Goal: Task Accomplishment & Management: Complete application form

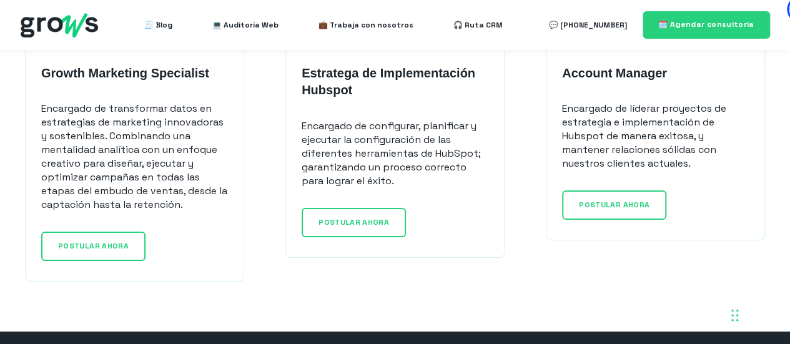
scroll to position [1061, 0]
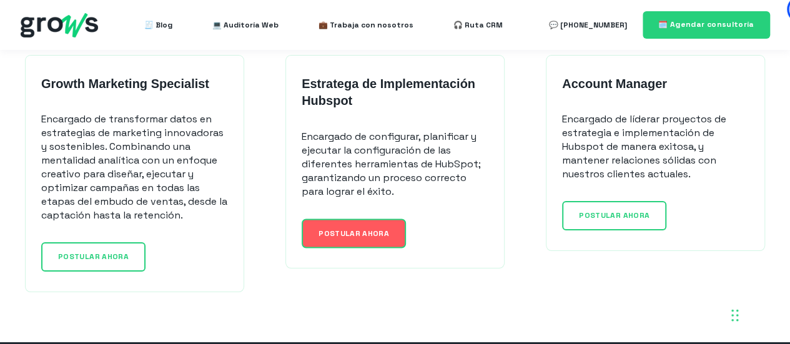
click at [371, 228] on span "POSTULAR AHORA" at bounding box center [354, 233] width 71 height 10
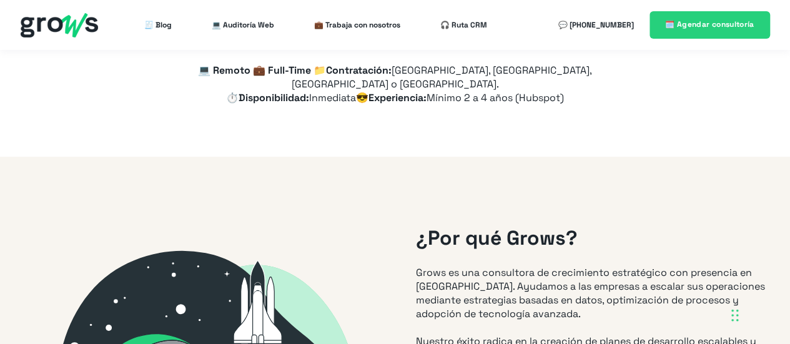
type input "+41"
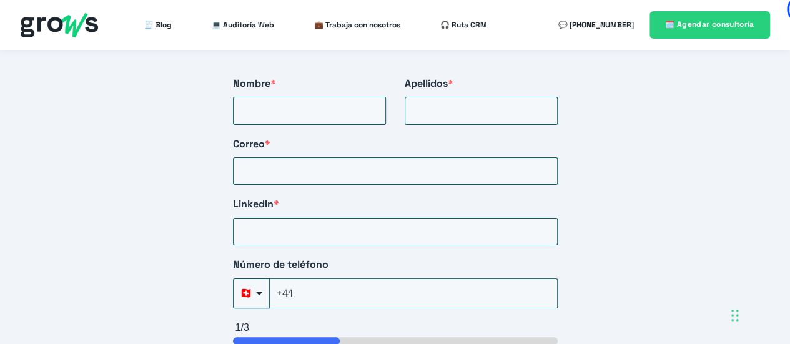
scroll to position [2194, 0]
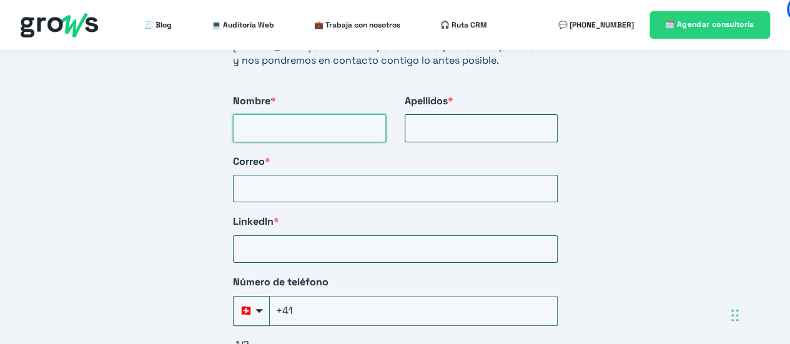
click at [327, 118] on input "Nombre *" at bounding box center [309, 127] width 153 height 27
type input "[PERSON_NAME]"
type input "[PERSON_NAME][EMAIL_ADDRESS][DOMAIN_NAME]"
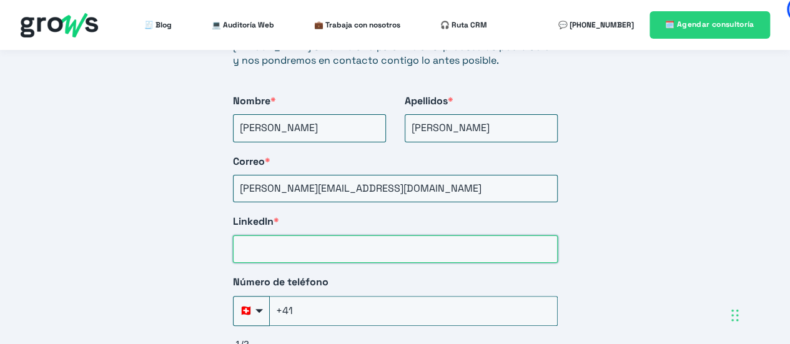
click at [315, 236] on input "LinkedIn *" at bounding box center [395, 249] width 325 height 27
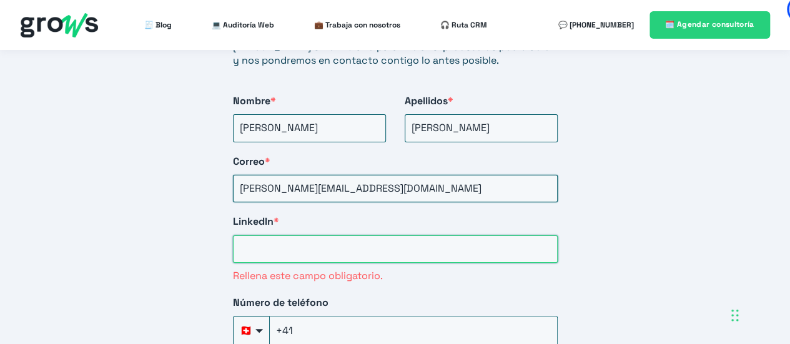
paste input "[URL][DOMAIN_NAME][PERSON_NAME]"
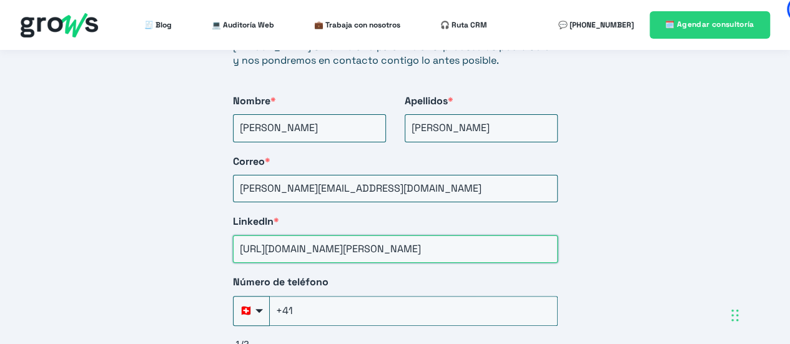
type input "[URL][DOMAIN_NAME][PERSON_NAME]"
click at [479, 215] on label "LinkedIn *" at bounding box center [395, 222] width 325 height 14
click at [479, 236] on input "[URL][DOMAIN_NAME][PERSON_NAME]" at bounding box center [395, 249] width 325 height 27
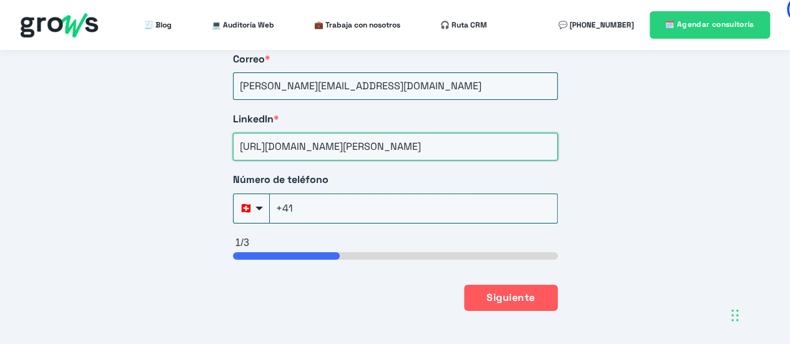
scroll to position [2297, 0]
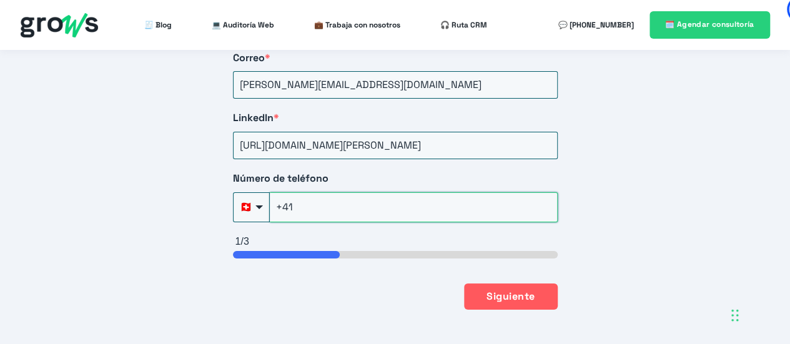
click at [456, 199] on input "+41" at bounding box center [414, 207] width 288 height 30
type input "[PHONE_NUMBER]"
click at [516, 283] on button "Siguiente" at bounding box center [510, 296] width 93 height 26
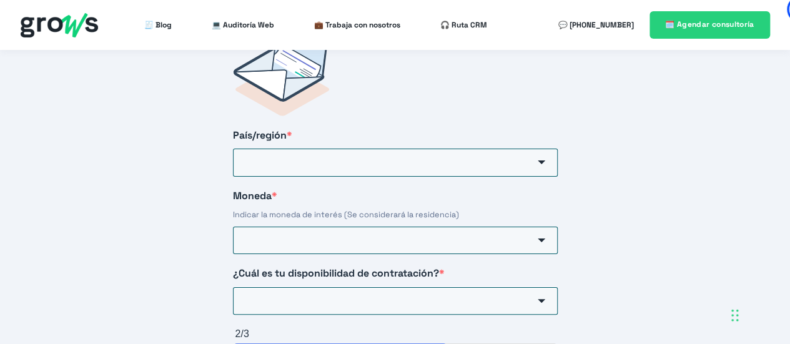
scroll to position [2065, 0]
click at [470, 149] on input "País/región *" at bounding box center [395, 162] width 325 height 27
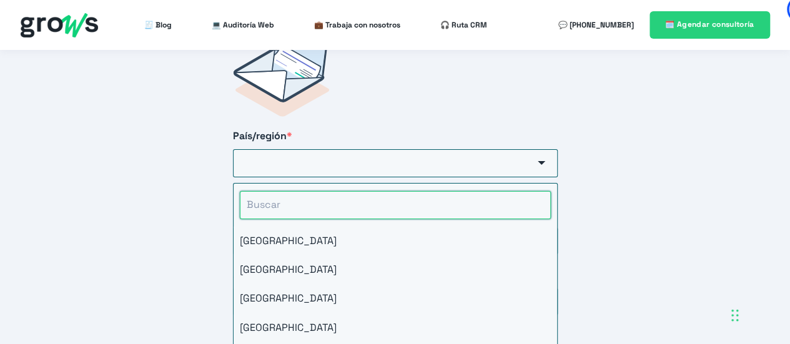
click at [380, 191] on input "HubSpot Form" at bounding box center [395, 204] width 311 height 27
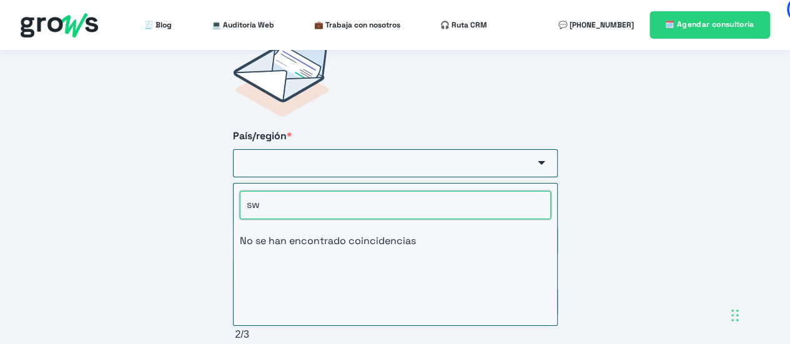
type input "s"
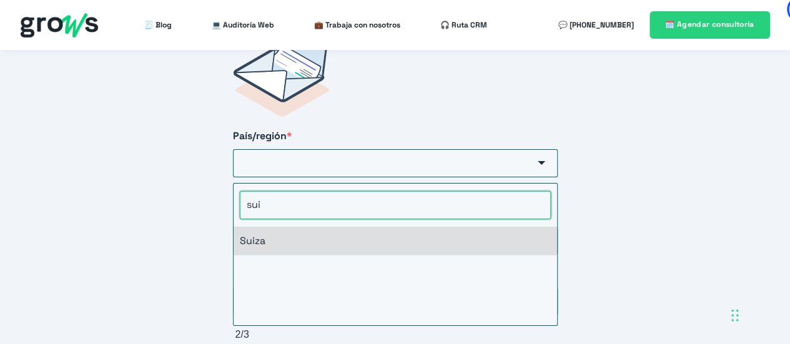
type input "sui"
click at [271, 227] on li "Suiza" at bounding box center [396, 241] width 324 height 29
type input "Suiza"
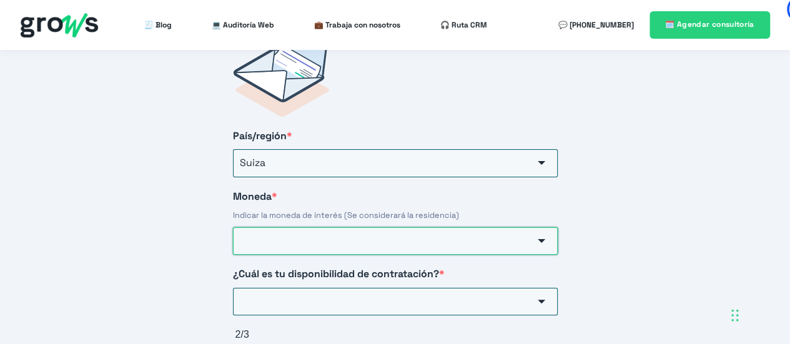
click at [309, 227] on input "Moneda *" at bounding box center [395, 240] width 325 height 27
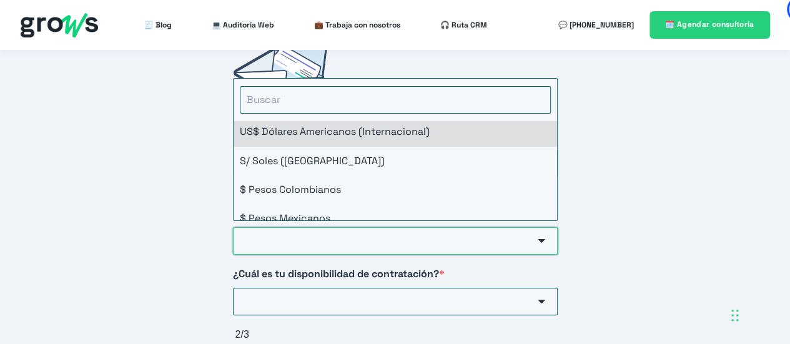
scroll to position [0, 0]
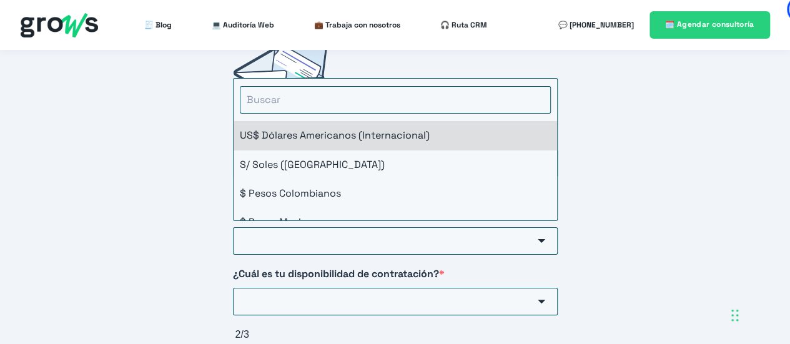
click at [360, 121] on li "US$ Dólares Americanos (Internacional)" at bounding box center [396, 135] width 324 height 29
type input "US$ Dólares Americanos (Internacional)"
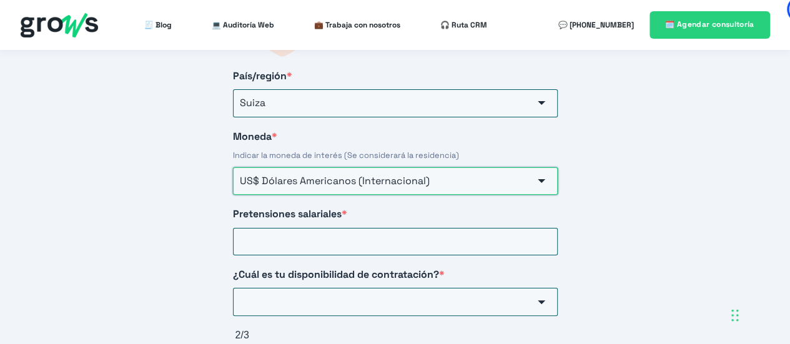
scroll to position [2137, 0]
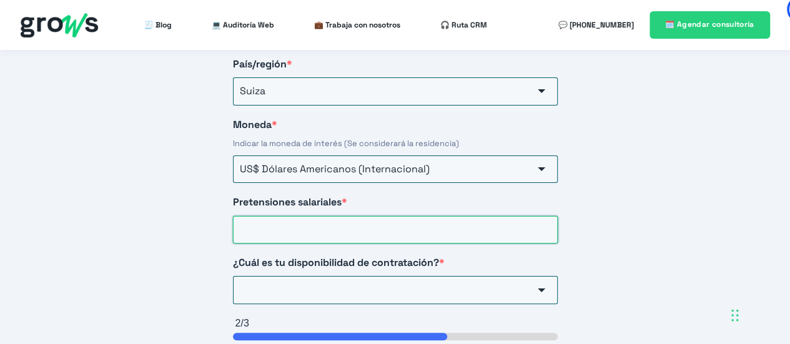
click at [314, 216] on input "Pretensiones salariales *" at bounding box center [395, 229] width 325 height 27
type input "75000"
click at [385, 277] on input "¿Cuál es tu disponibilidad de contratación? *" at bounding box center [395, 289] width 325 height 27
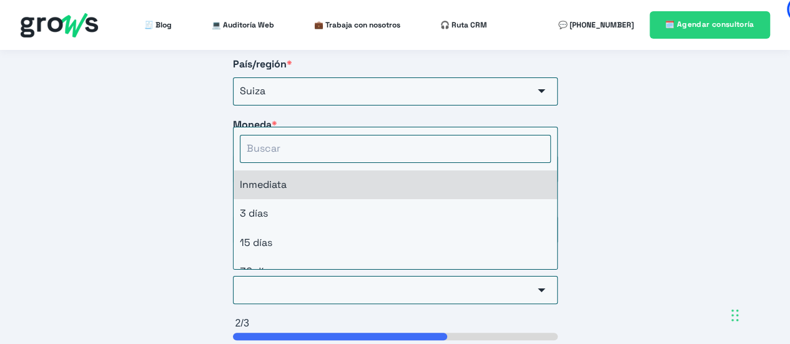
click at [297, 171] on li "Inmediata" at bounding box center [396, 185] width 324 height 29
type input "Inmediata"
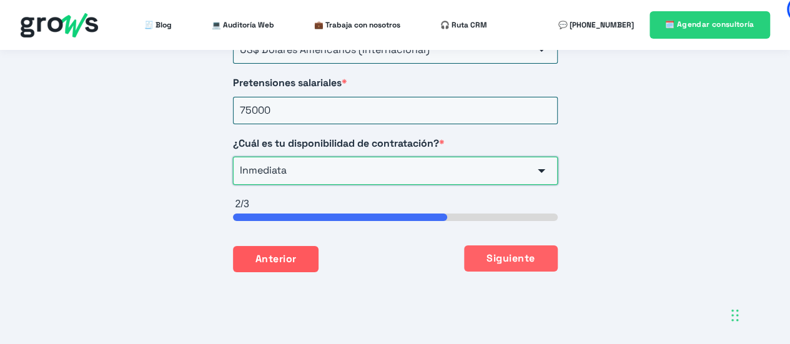
scroll to position [2255, 0]
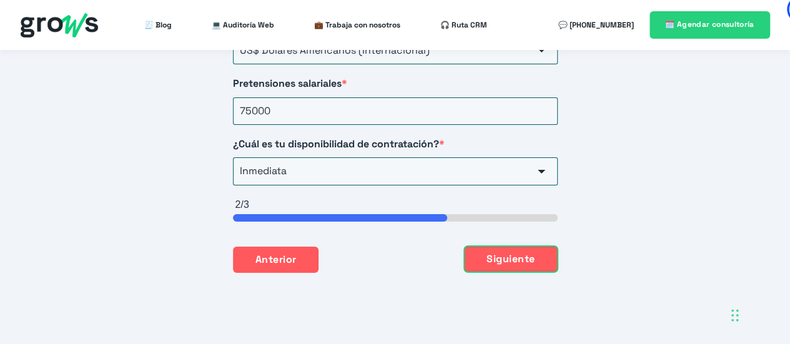
click at [536, 246] on button "Siguiente" at bounding box center [510, 259] width 93 height 26
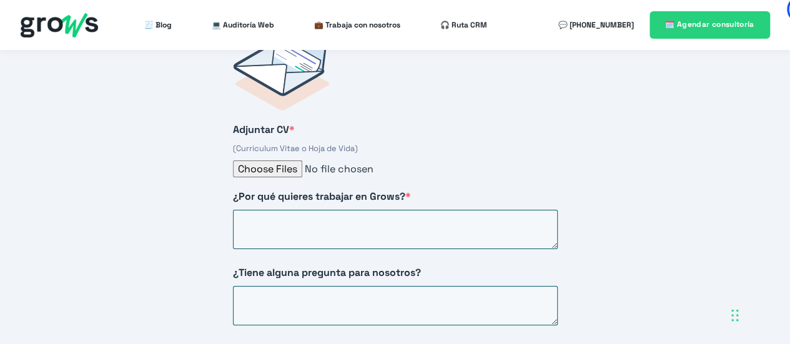
scroll to position [2065, 0]
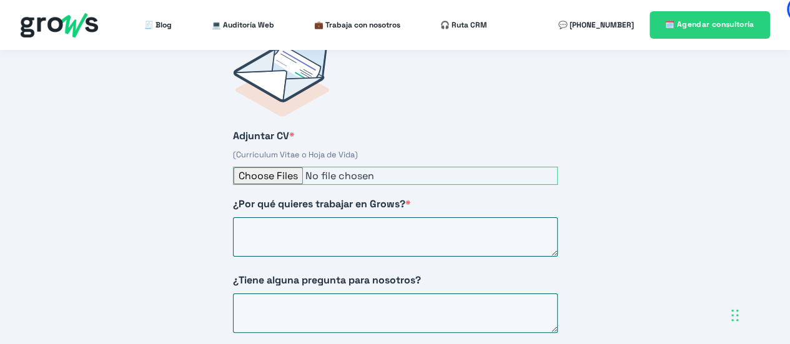
click at [275, 167] on input "Adjuntar CV *" at bounding box center [395, 176] width 325 height 18
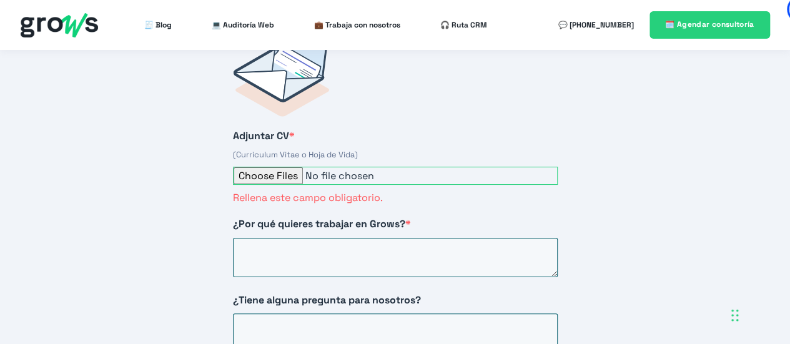
type input "C:\fakepath\[PERSON_NAME].pdf"
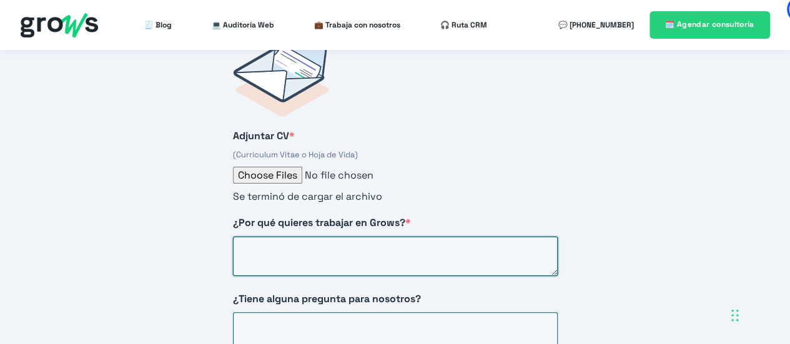
click at [404, 241] on textarea "¿Por qué quieres trabajar en Grows? *" at bounding box center [395, 256] width 325 height 39
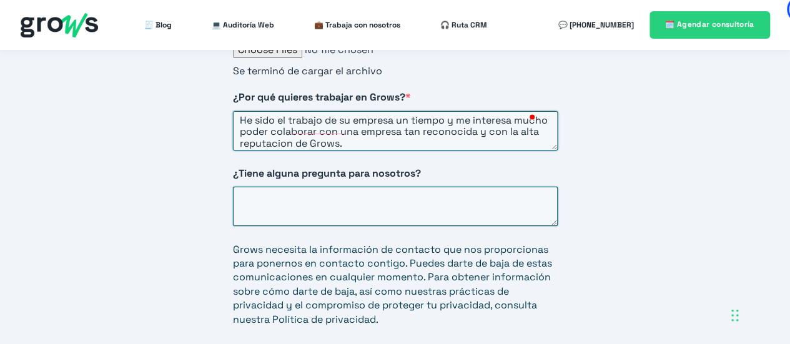
scroll to position [2191, 0]
type textarea "He sido el trabajo de su empresa un tiempo y me interesa mucho poder colaborar …"
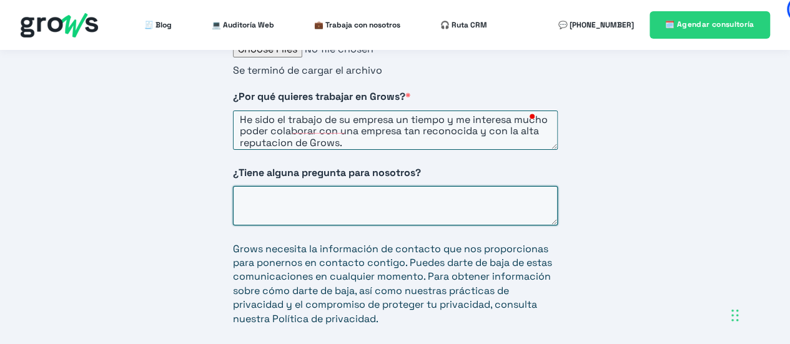
click at [311, 186] on textarea "¿Tiene alguna pregunta para nosotros?" at bounding box center [395, 205] width 325 height 39
type textarea "La posicion puede ser remota, necesita relocalizacion?"
